Goal: Communication & Community: Answer question/provide support

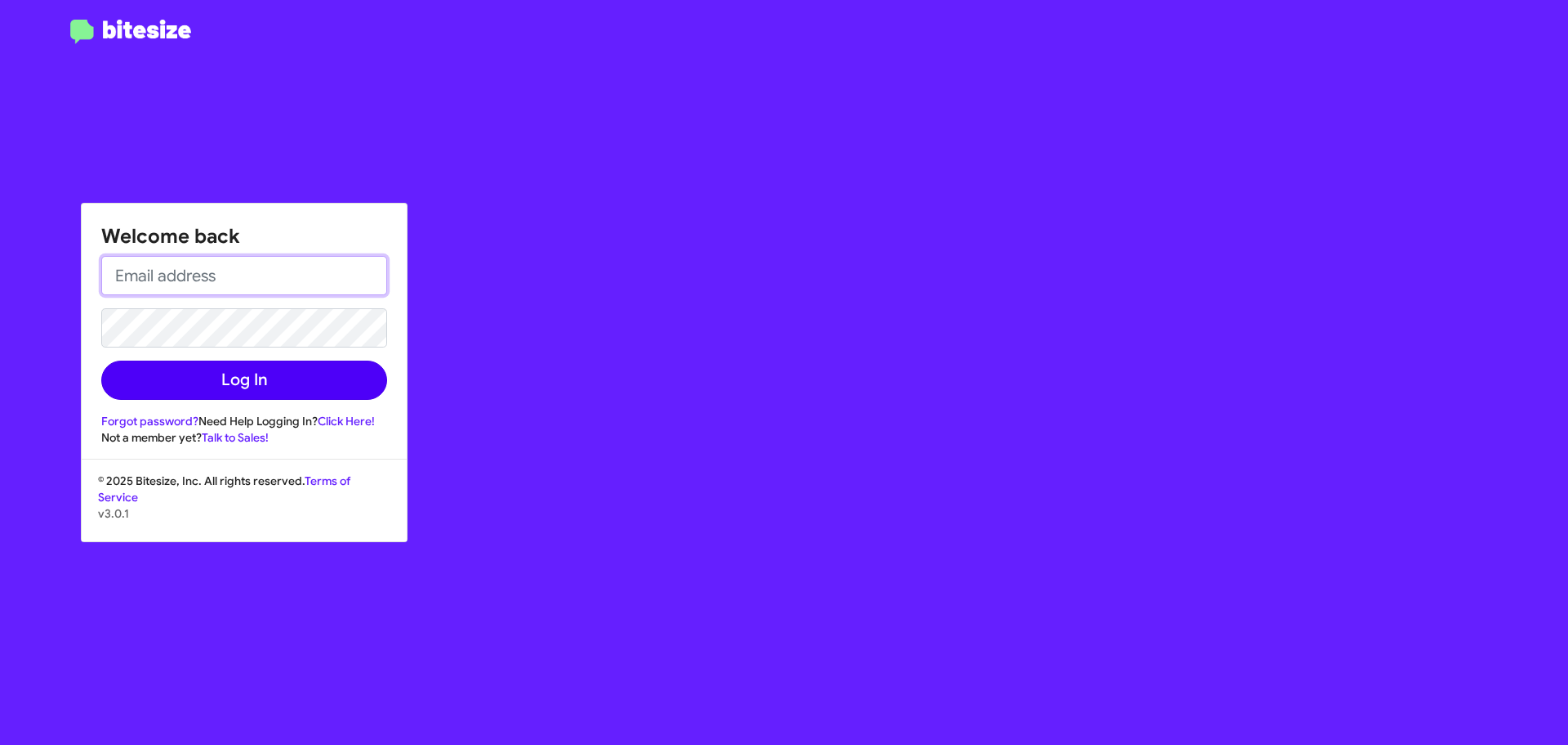
type input "[EMAIL_ADDRESS][PERSON_NAME][DOMAIN_NAME]"
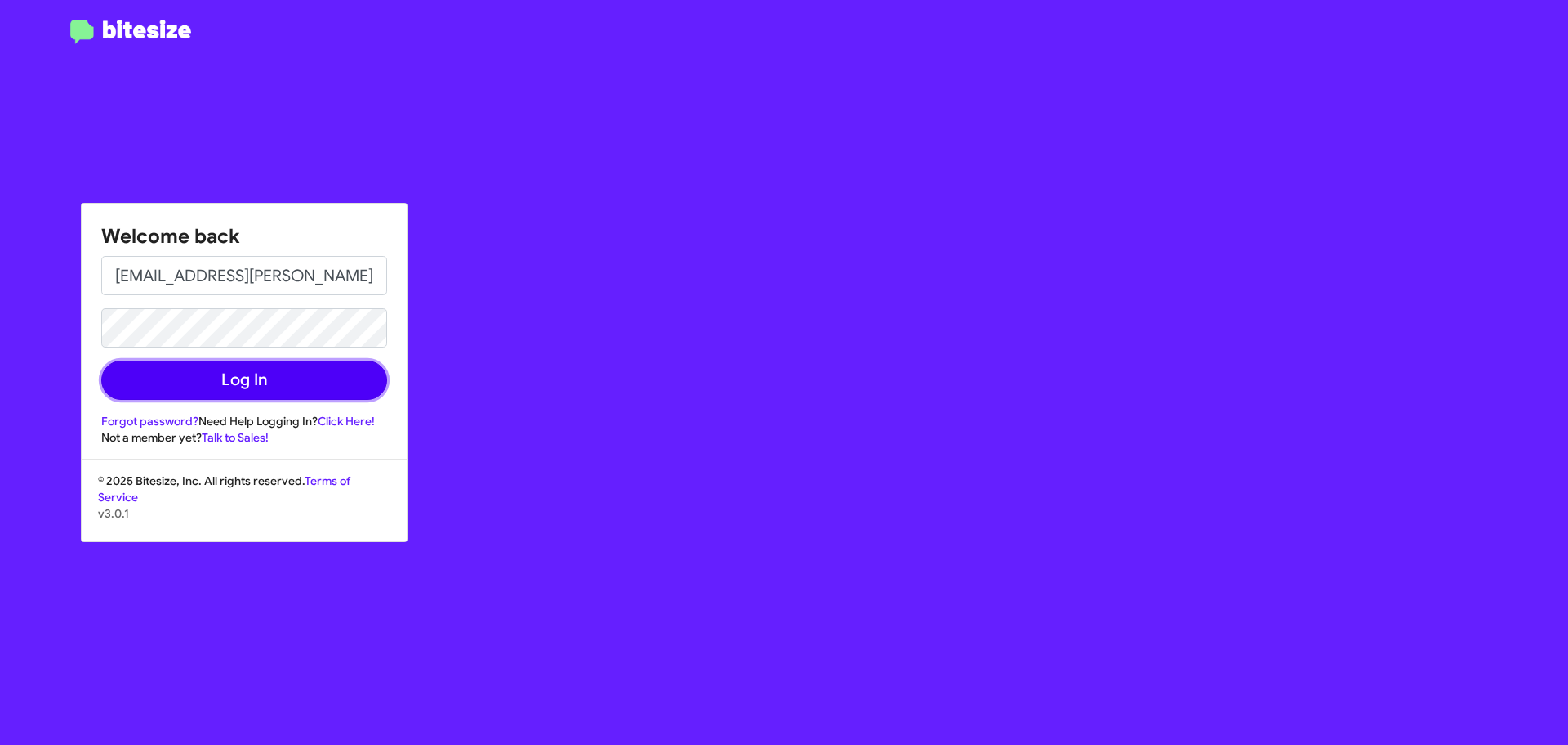
click at [245, 371] on button "Log In" at bounding box center [244, 380] width 286 height 39
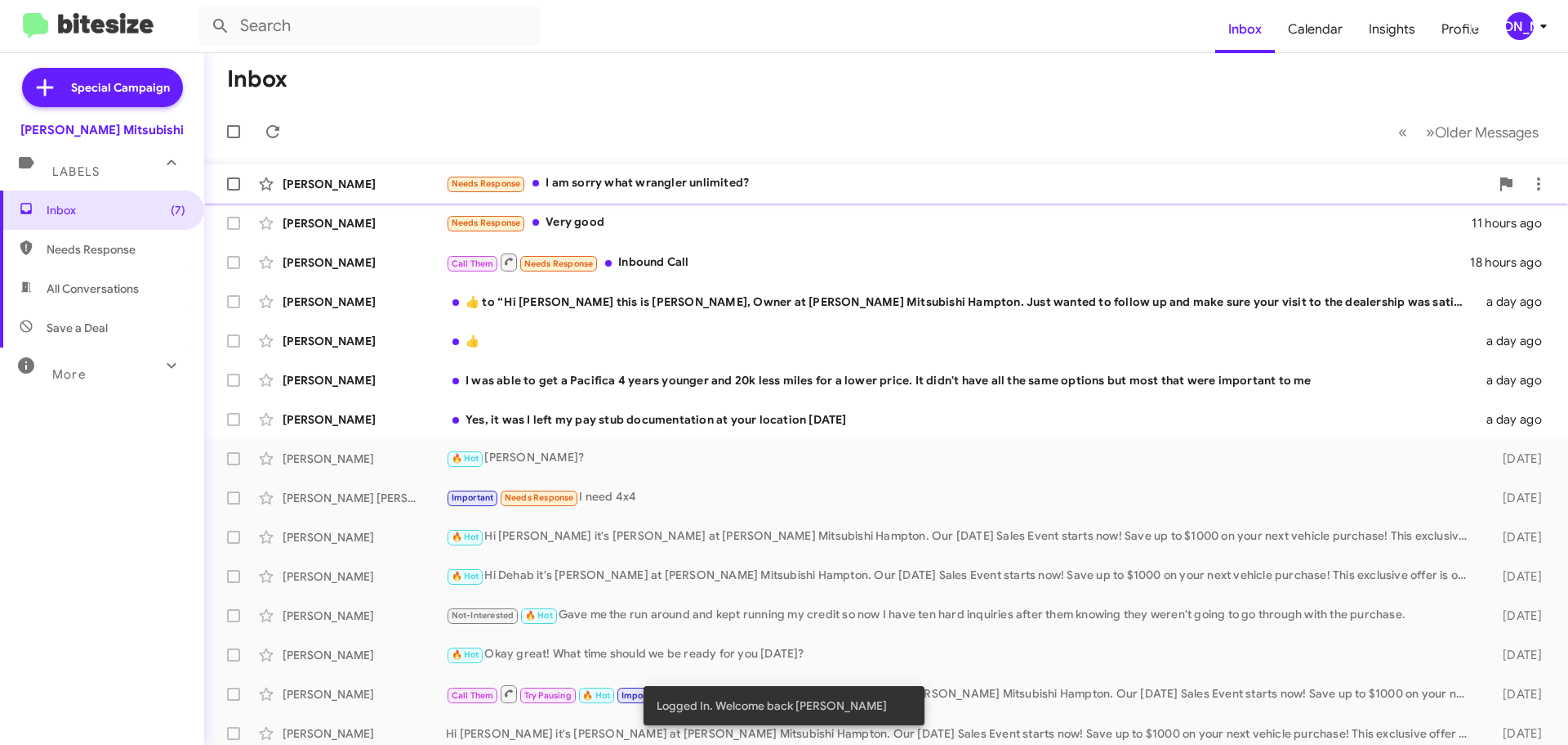
click at [654, 187] on div "Needs Response I am sorry what wrangler unlimited?" at bounding box center [967, 183] width 1044 height 19
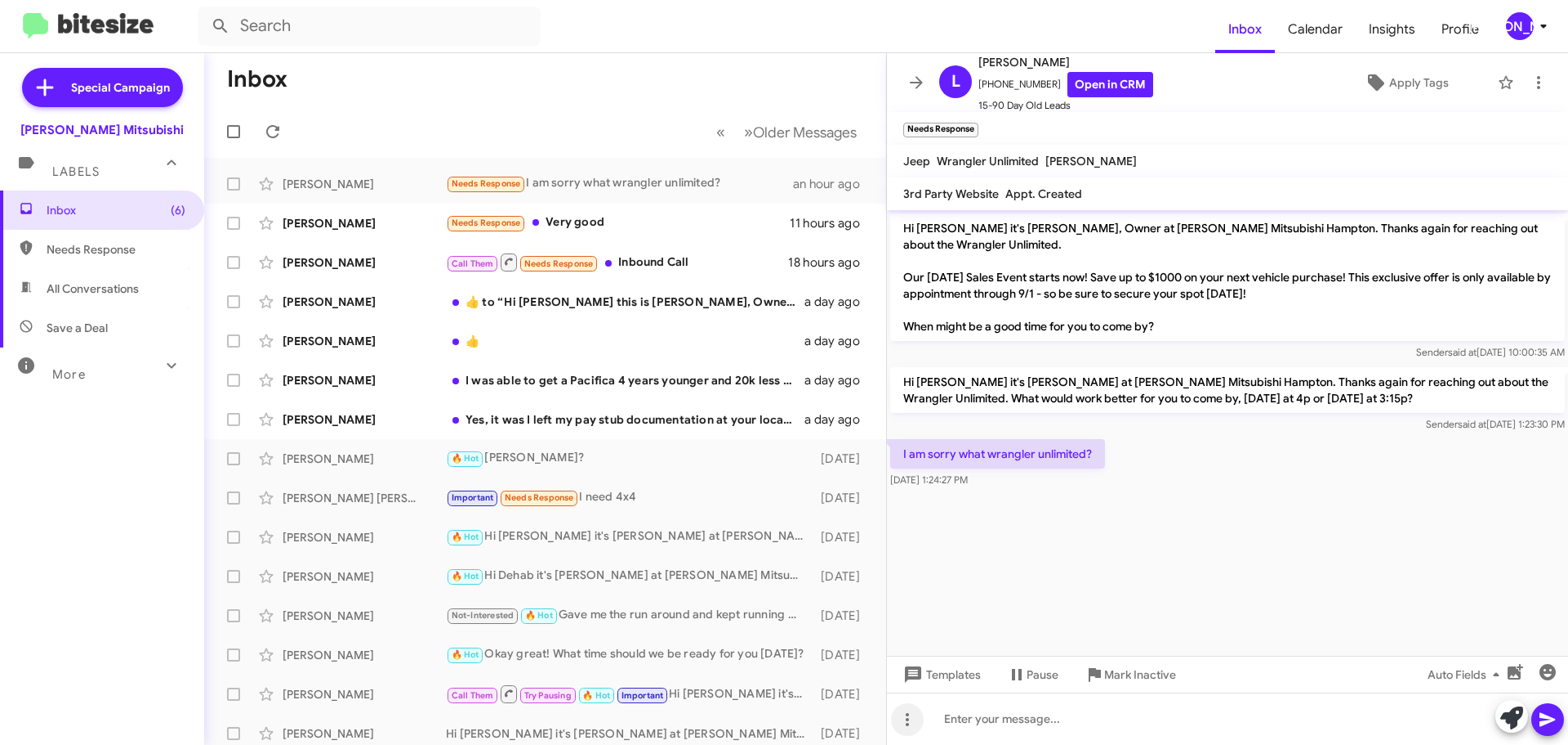
click at [910, 719] on icon at bounding box center [908, 719] width 20 height 20
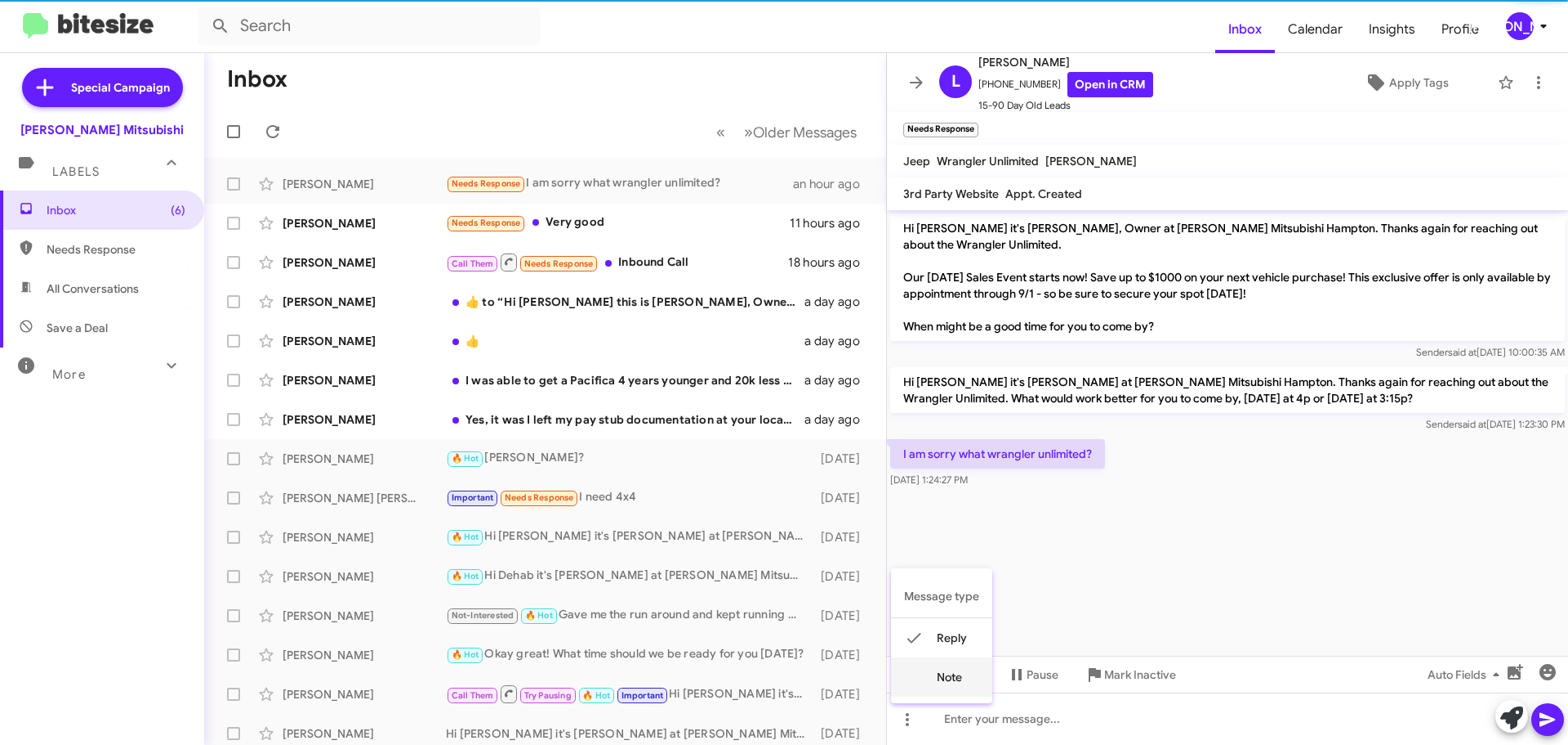
click at [972, 681] on button "note" at bounding box center [941, 677] width 101 height 39
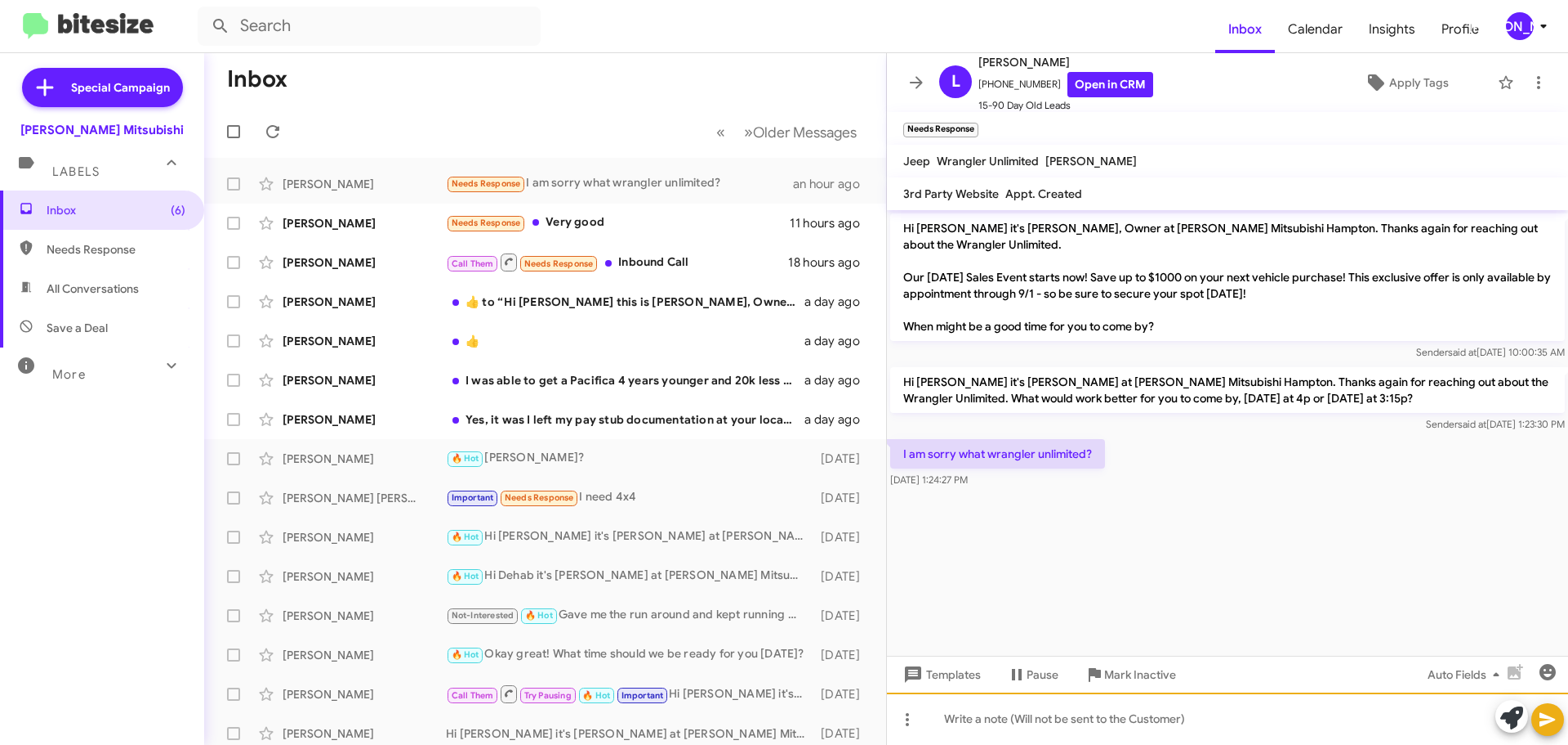
click at [992, 725] on div at bounding box center [1228, 717] width 682 height 52
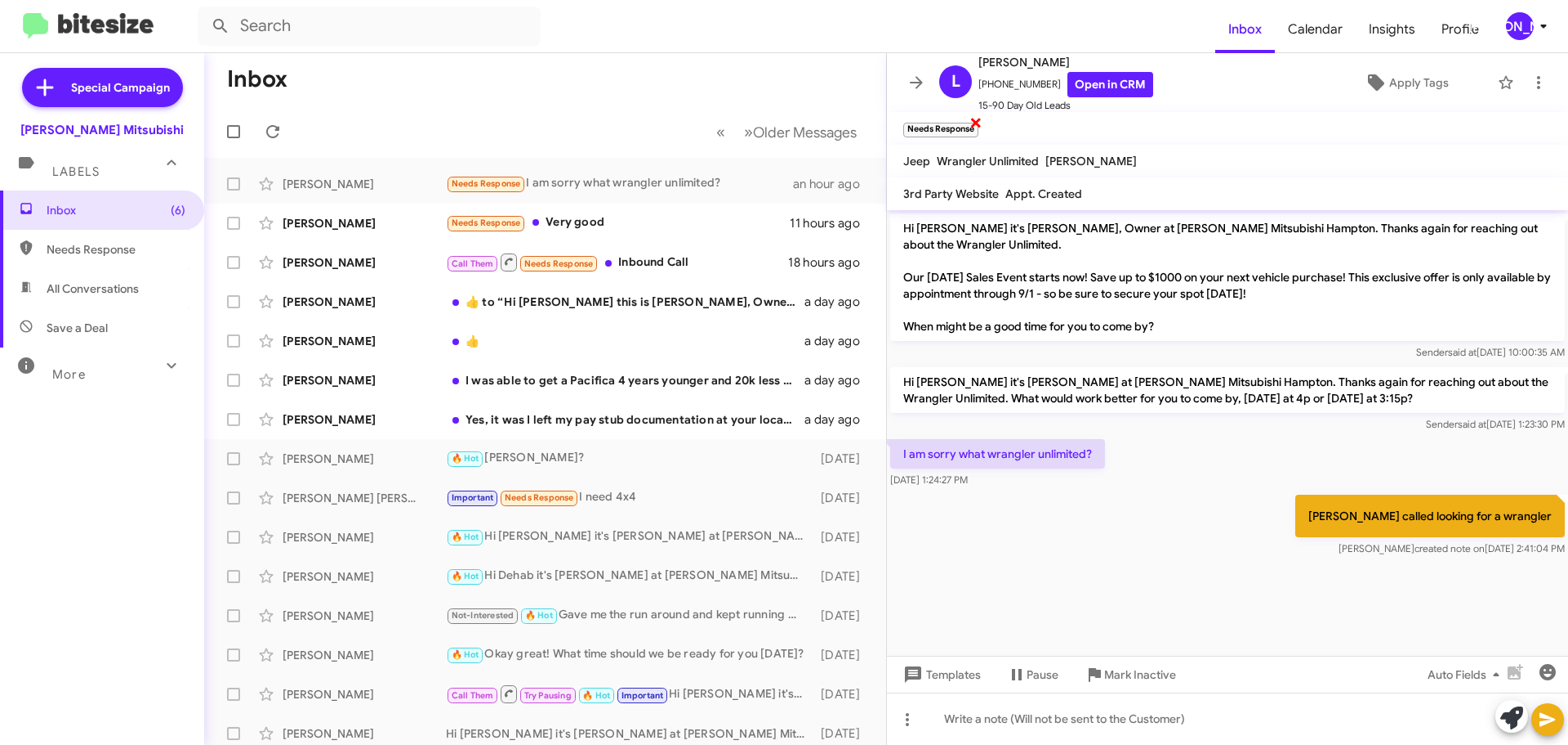
click at [943, 125] on small "Needs Response" at bounding box center [940, 130] width 75 height 15
click at [976, 123] on span "×" at bounding box center [976, 122] width 13 height 20
click at [921, 71] on button at bounding box center [916, 82] width 32 height 32
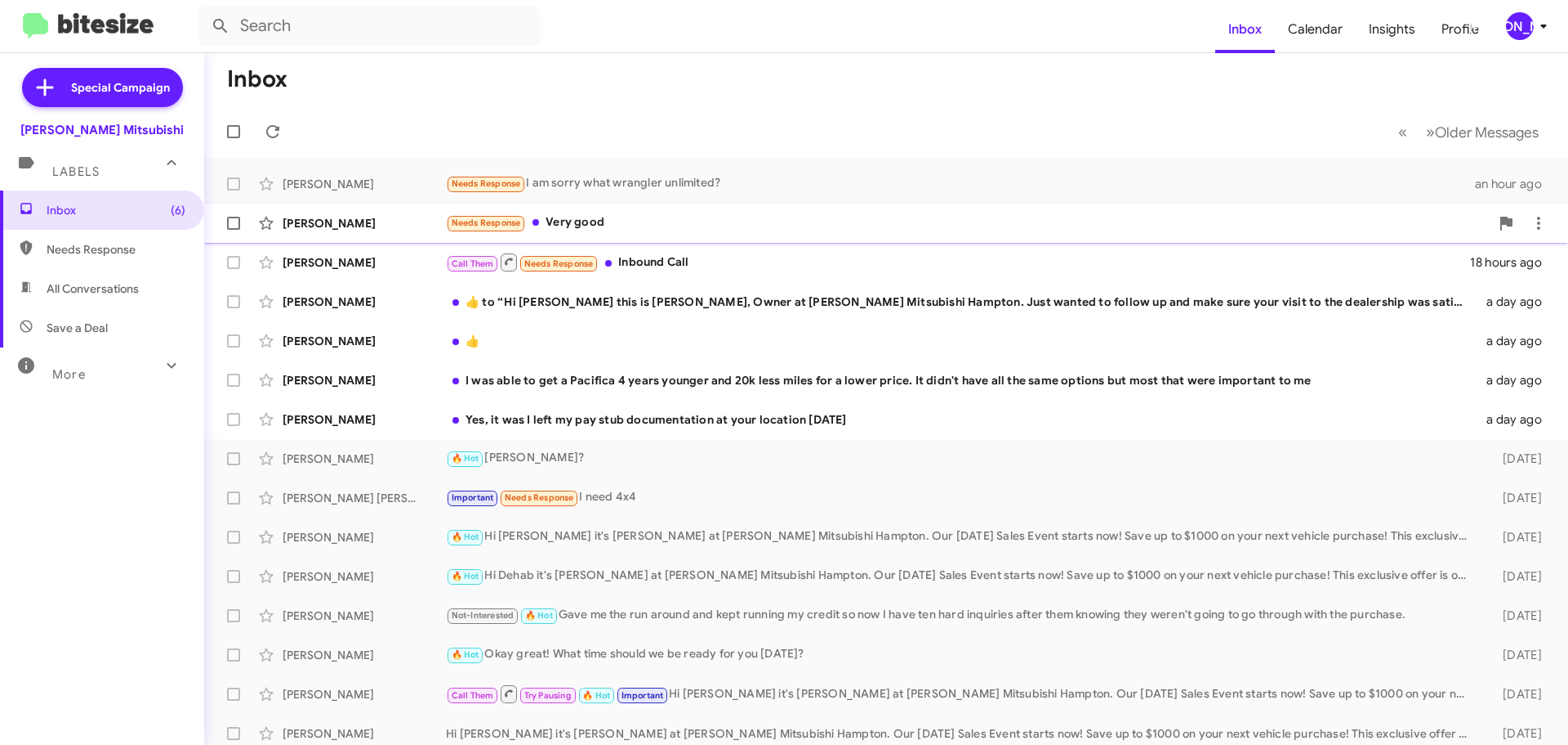
click at [646, 220] on div "Needs Response Very good" at bounding box center [967, 222] width 1044 height 19
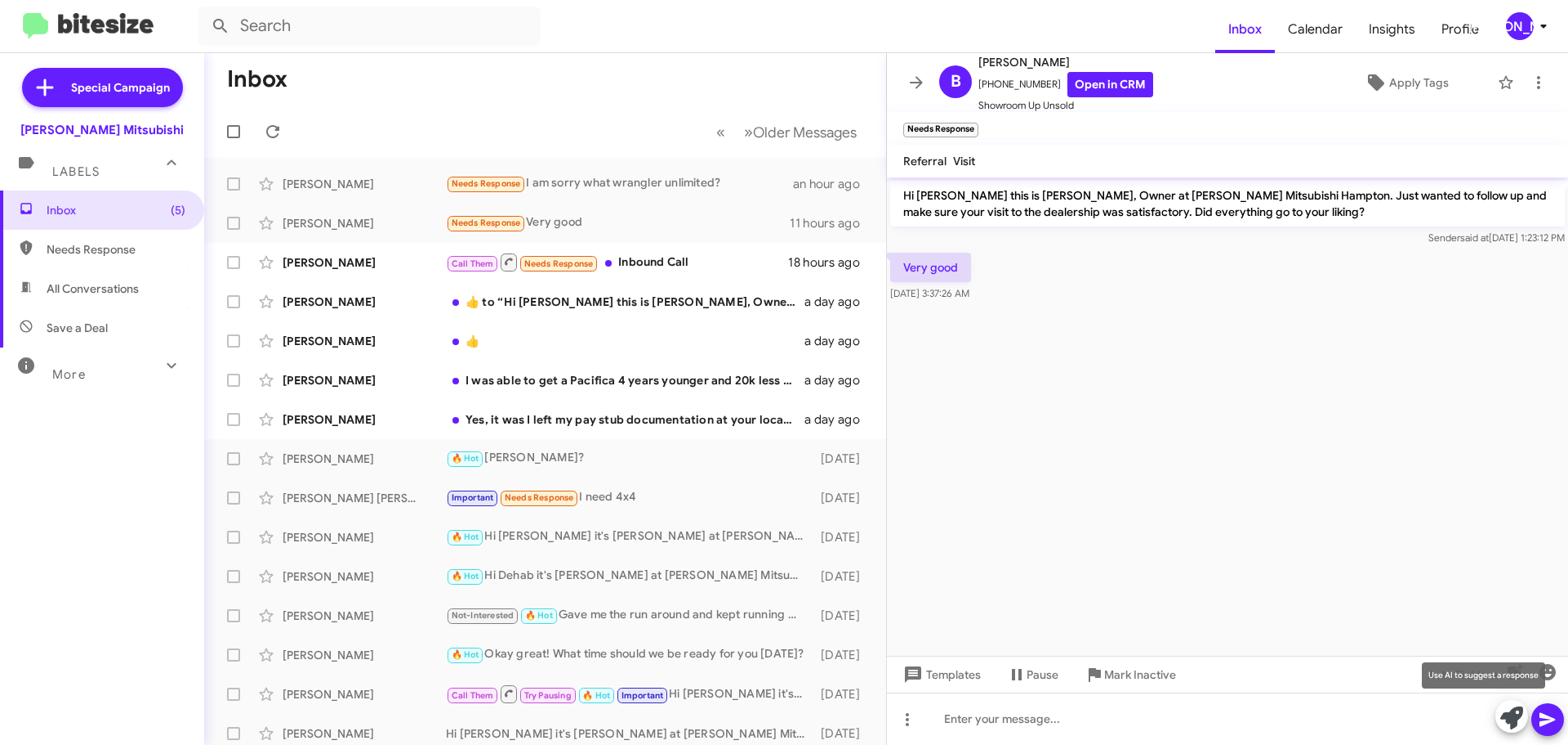
click at [1516, 722] on icon at bounding box center [1512, 717] width 23 height 23
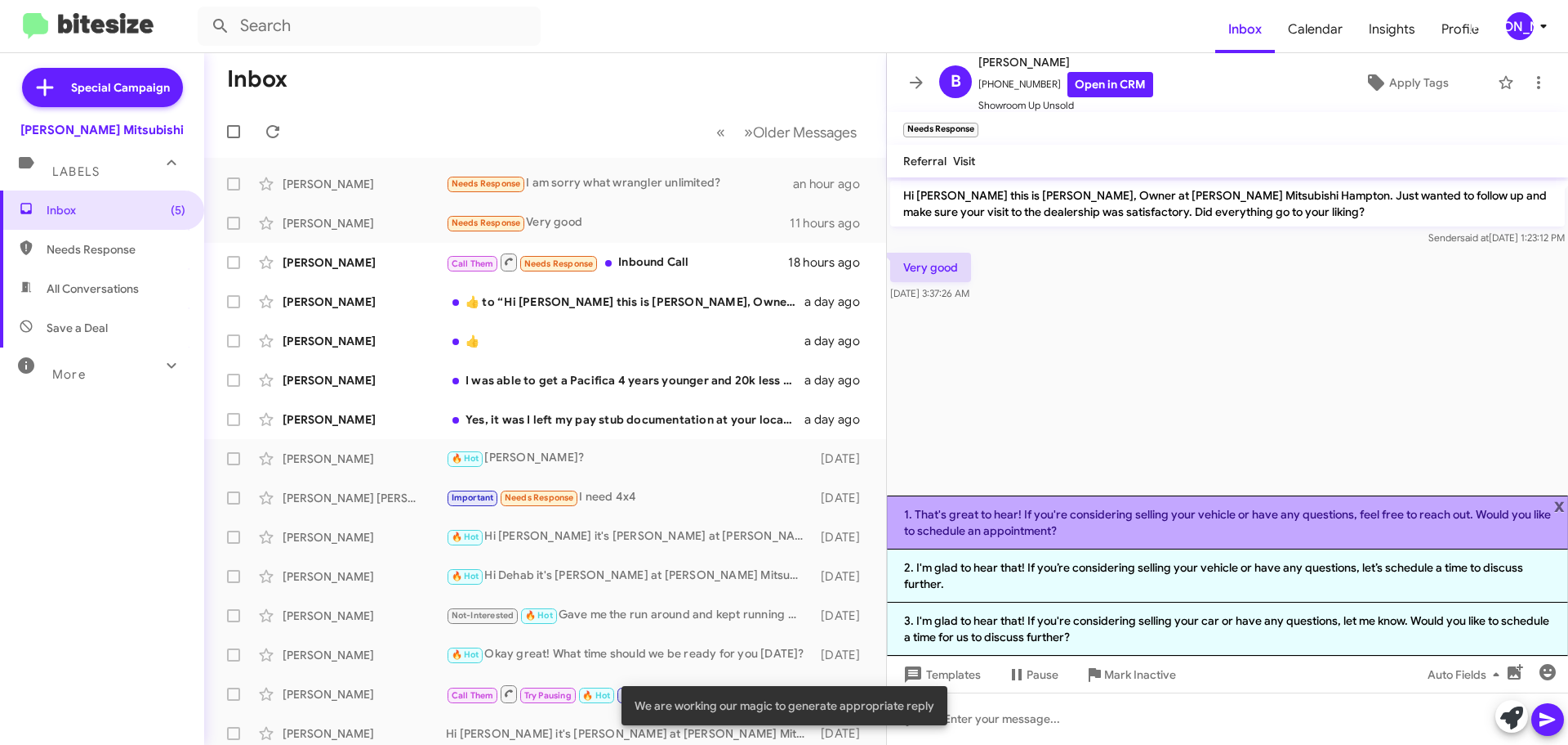
click at [1047, 545] on li "1. That's great to hear! If you're considering selling your vehicle or have any…" at bounding box center [1228, 522] width 682 height 54
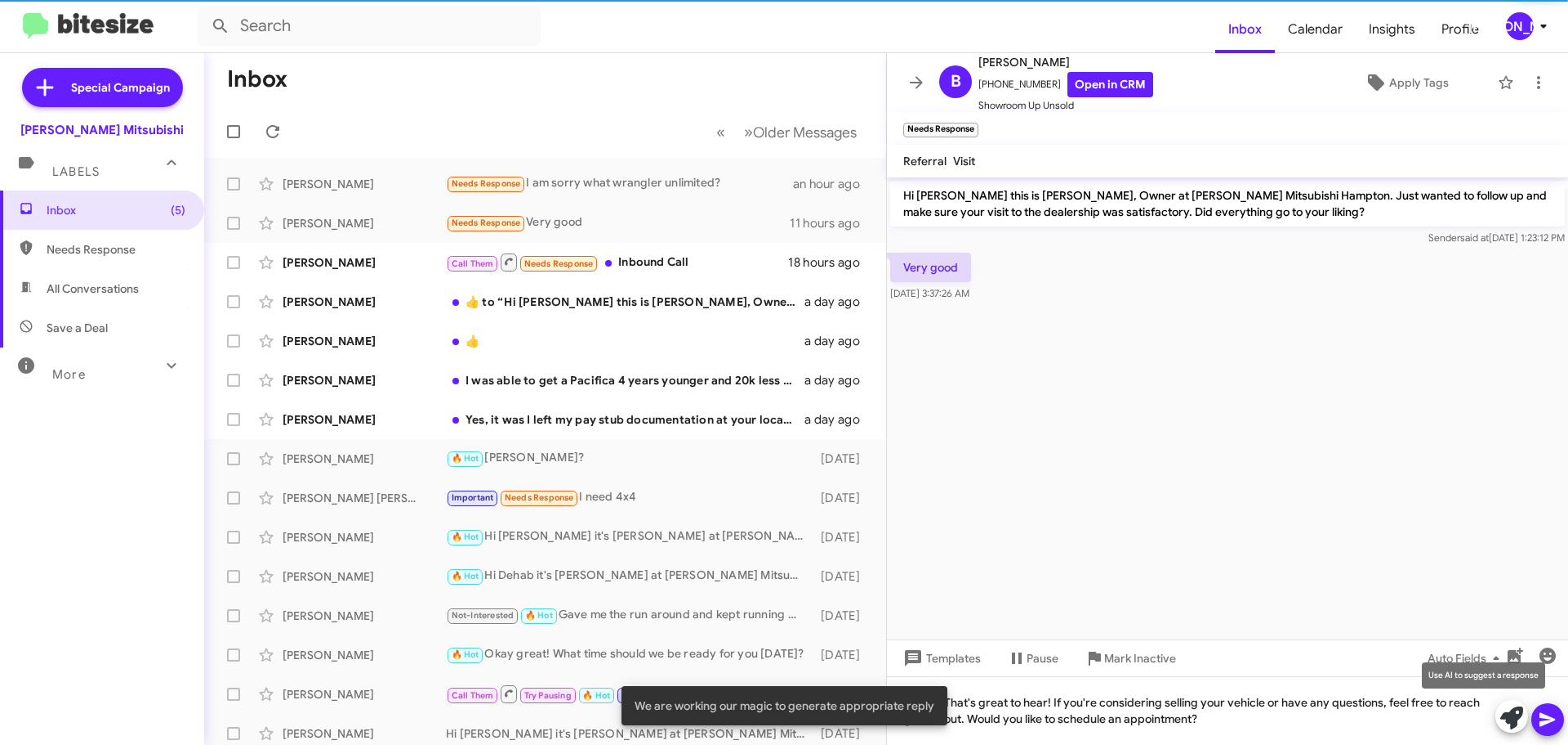
click at [1526, 719] on button at bounding box center [1512, 715] width 32 height 32
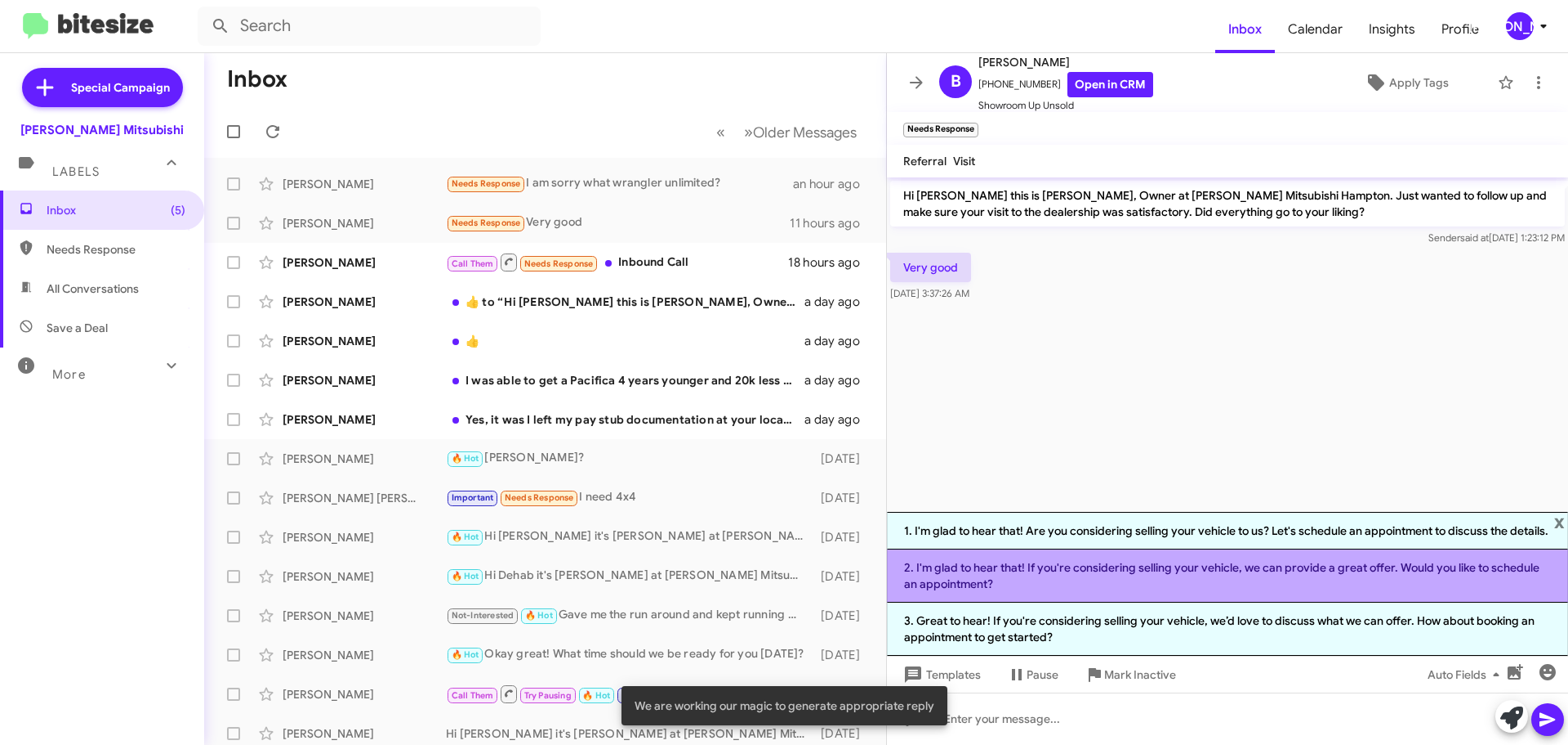
drag, startPoint x: 1057, startPoint y: 540, endPoint x: 1061, endPoint y: 594, distance: 54.1
click at [1061, 594] on ol "1. I'm glad to hear that! Are you considering selling your vehicle to us? Let's…" at bounding box center [1228, 584] width 682 height 144
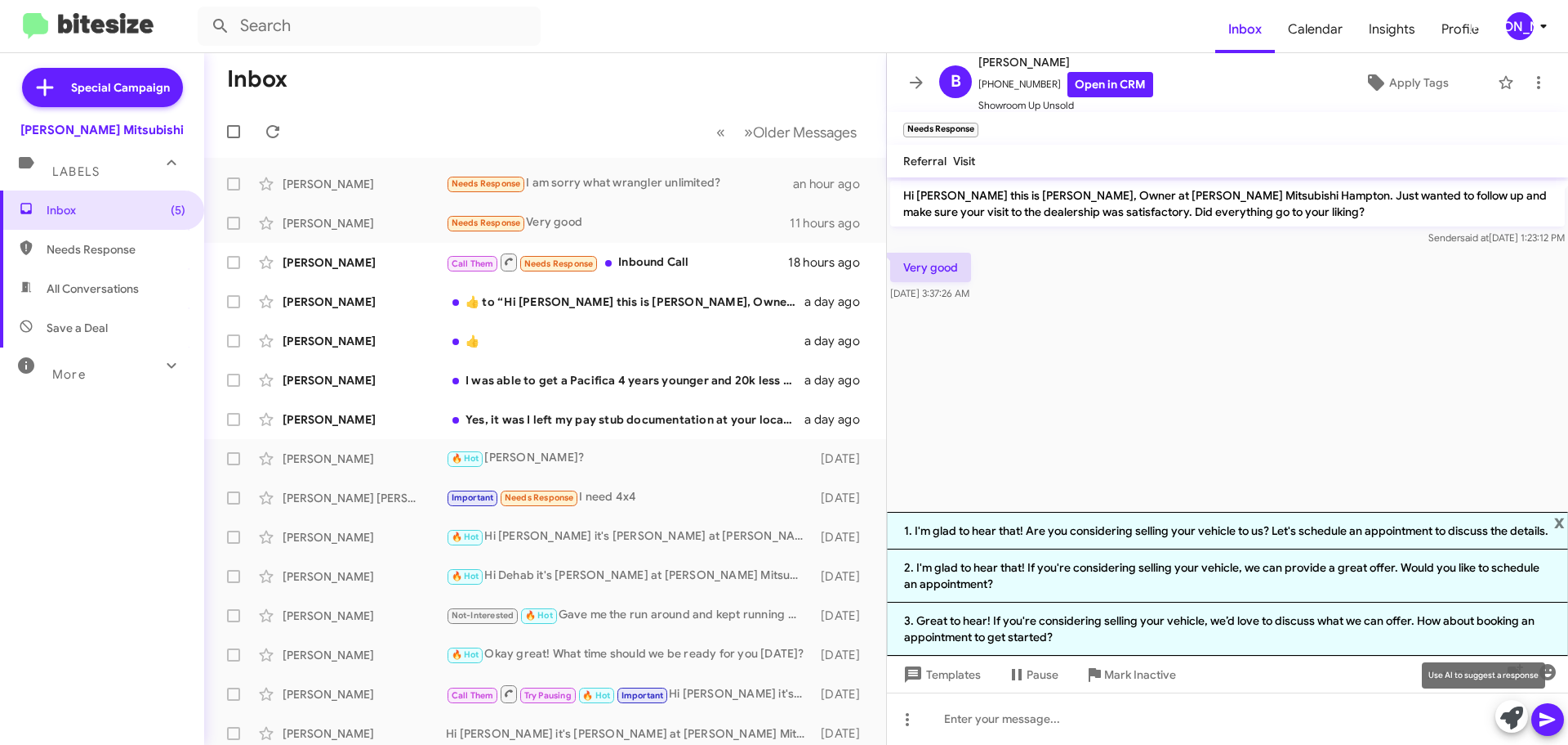
click at [1504, 717] on icon at bounding box center [1512, 717] width 23 height 23
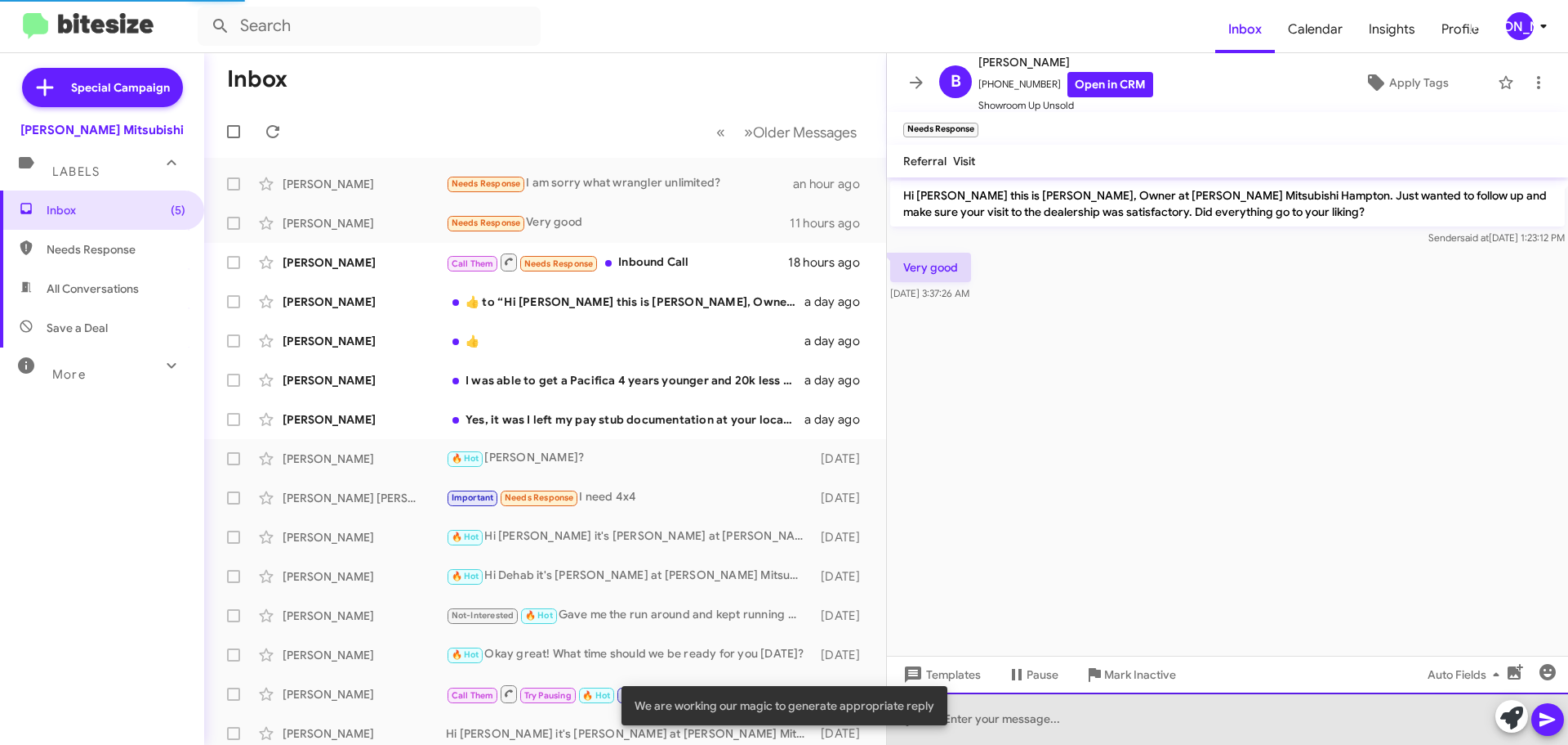
click at [1191, 709] on div at bounding box center [1228, 717] width 682 height 52
